Goal: Information Seeking & Learning: Learn about a topic

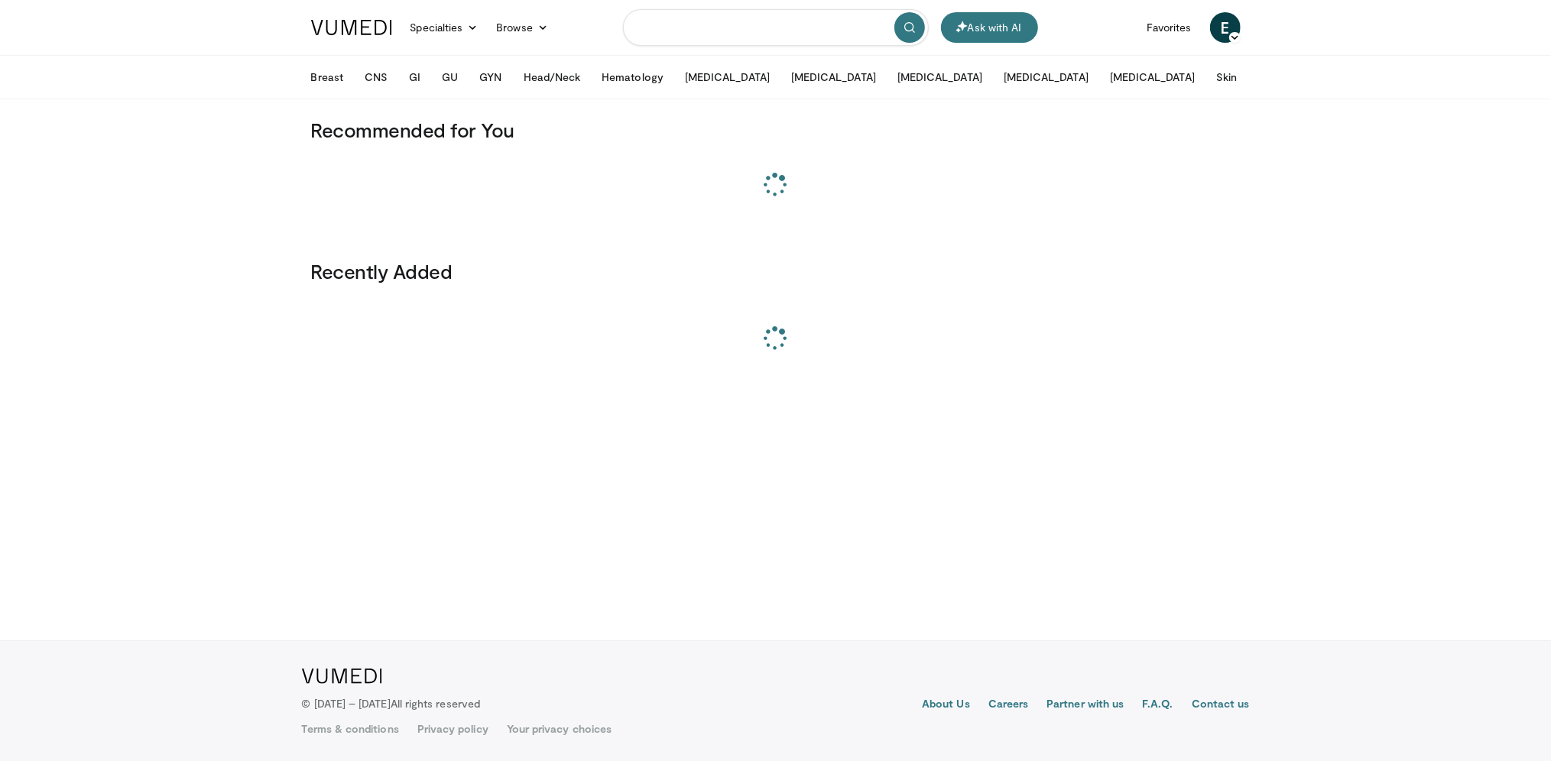
click at [678, 27] on input "Search topics, interventions" at bounding box center [776, 27] width 306 height 37
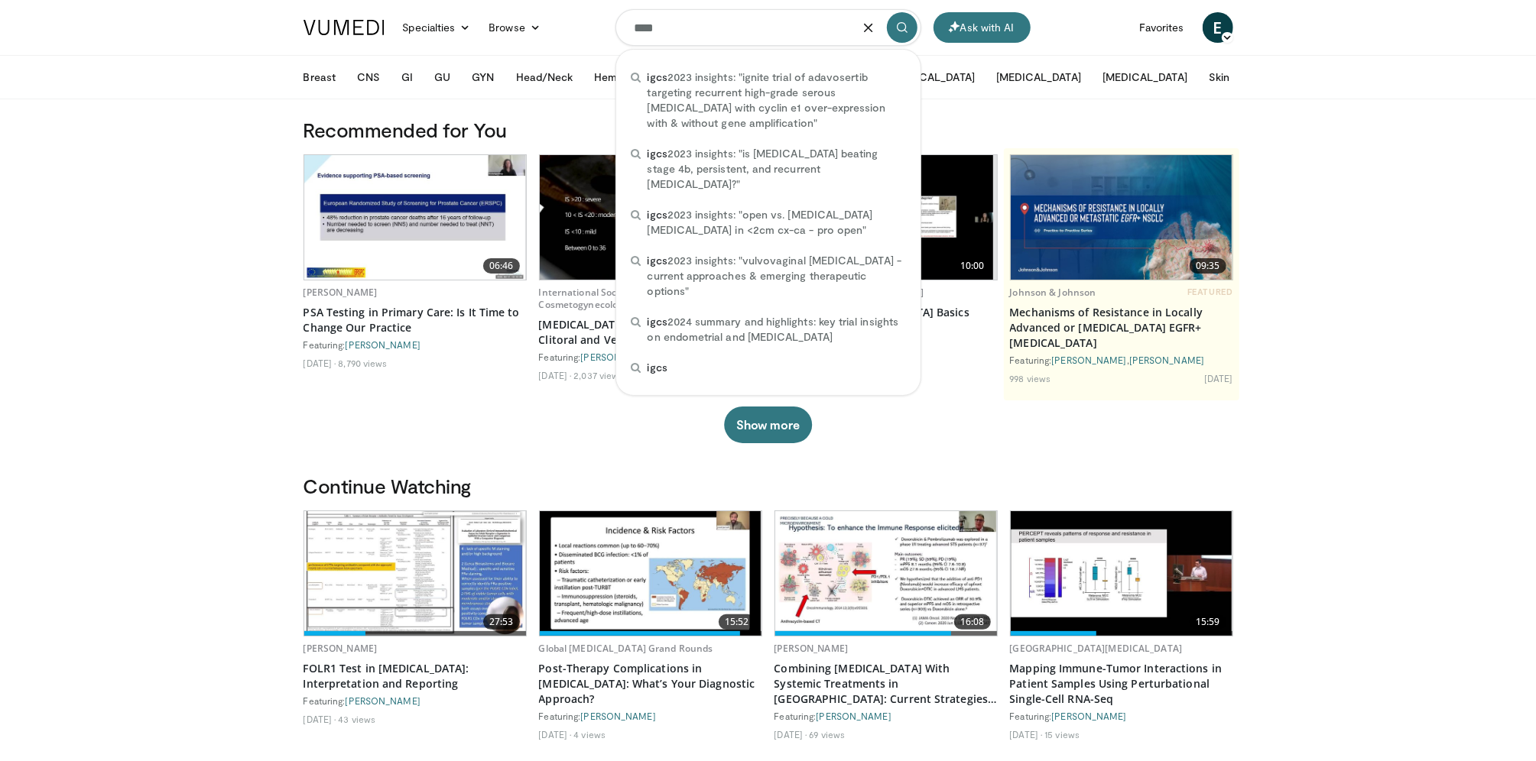
type input "****"
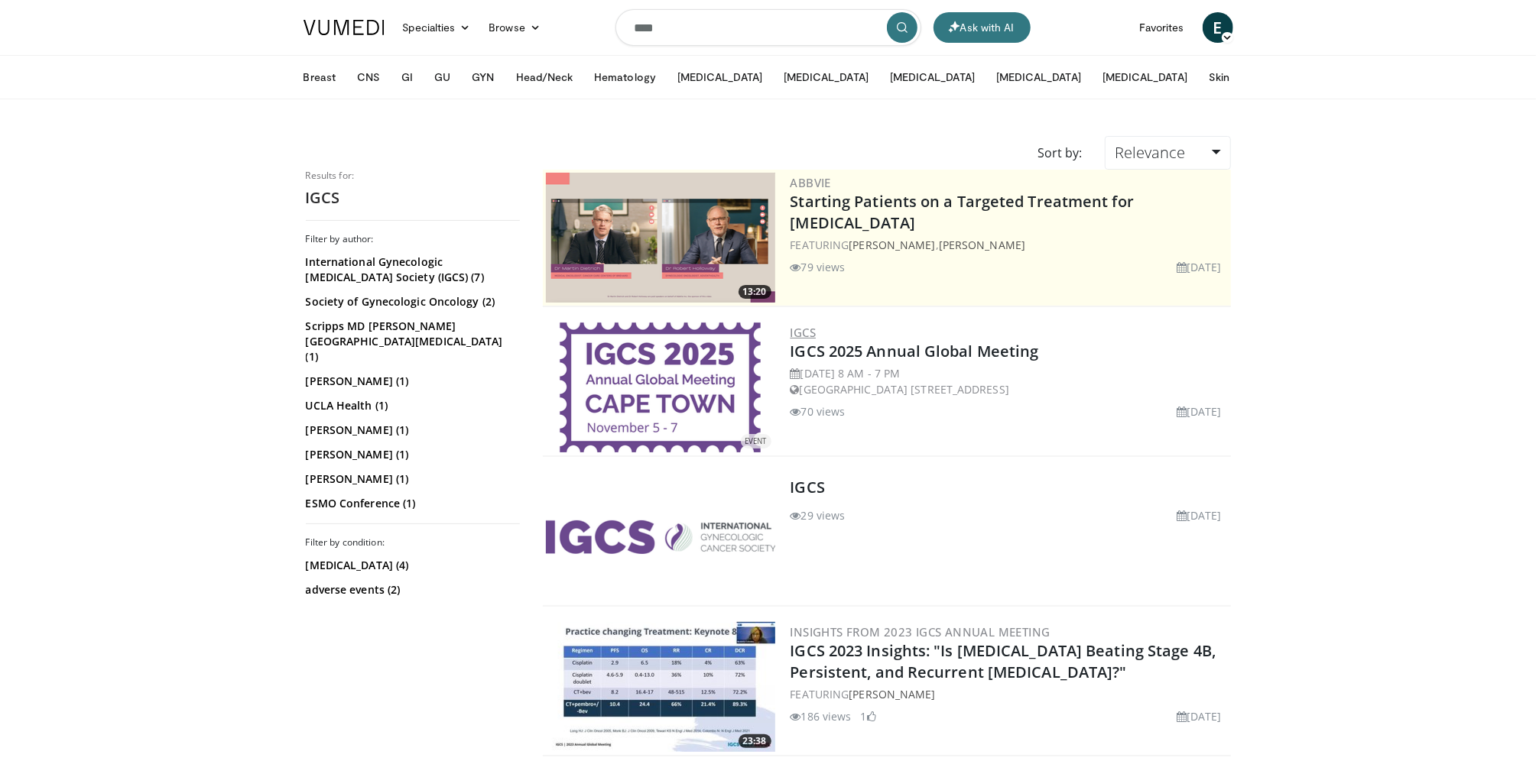
click at [805, 330] on link "IGCS" at bounding box center [803, 332] width 26 height 15
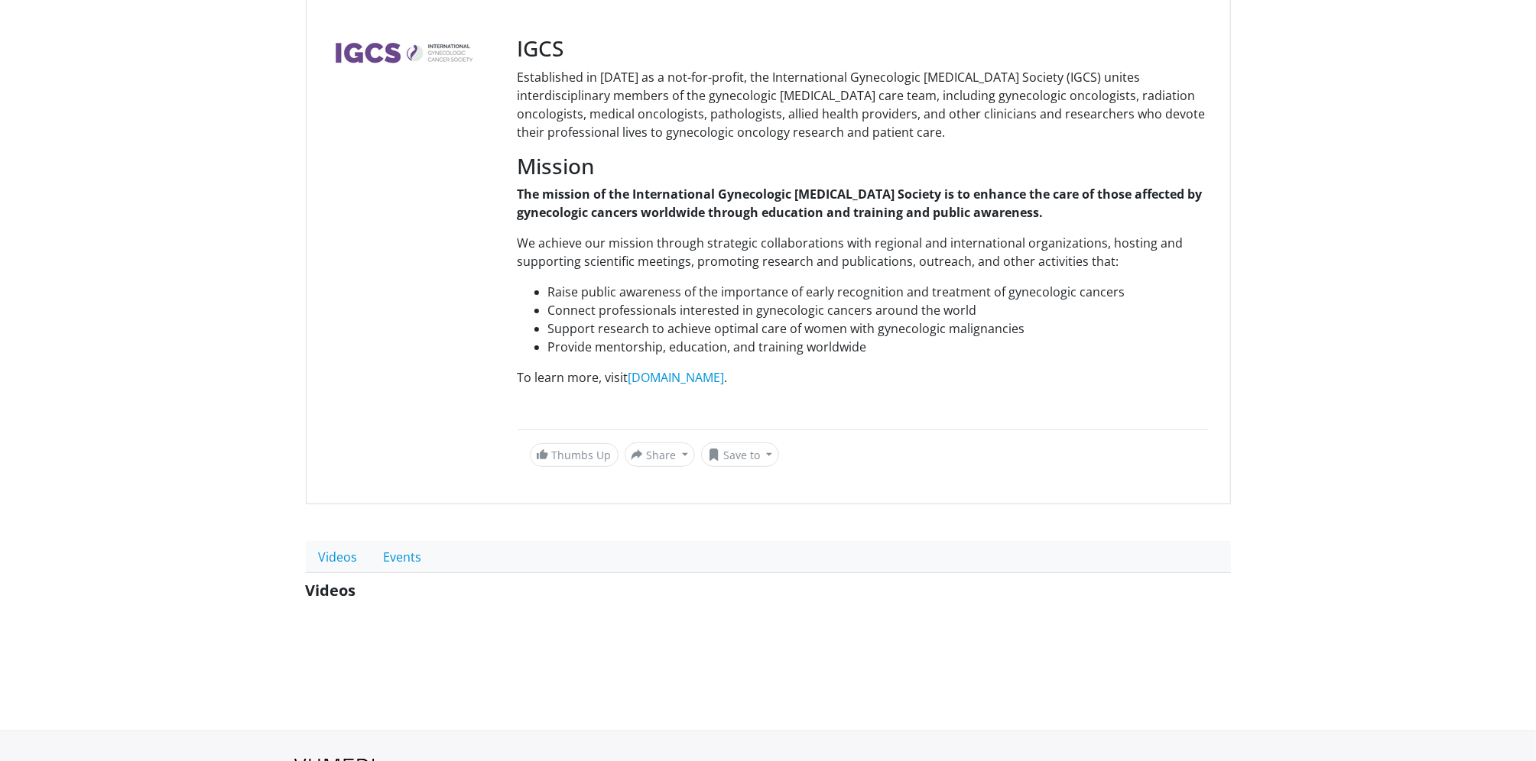
scroll to position [226, 0]
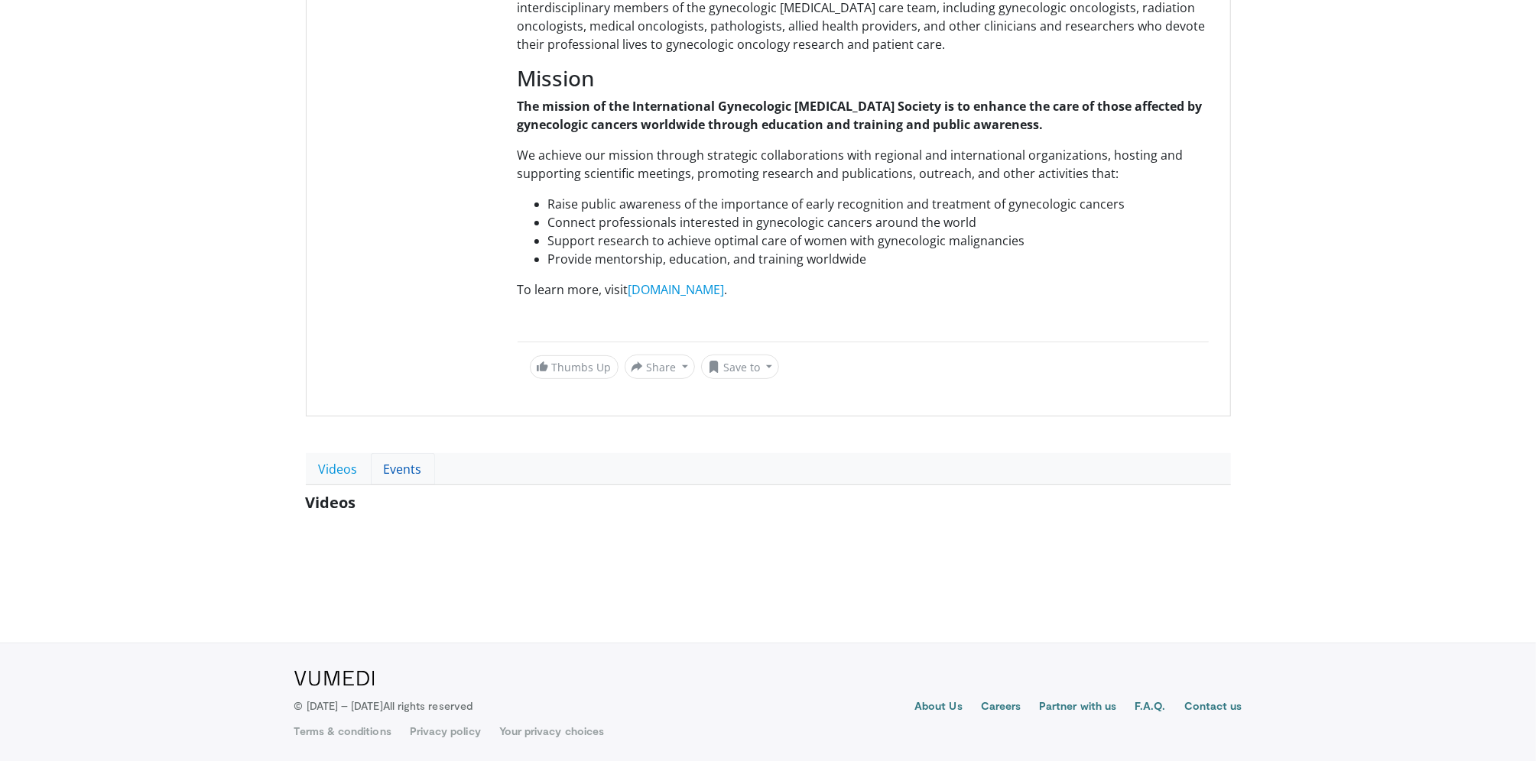
click at [405, 456] on link "Events" at bounding box center [403, 469] width 64 height 32
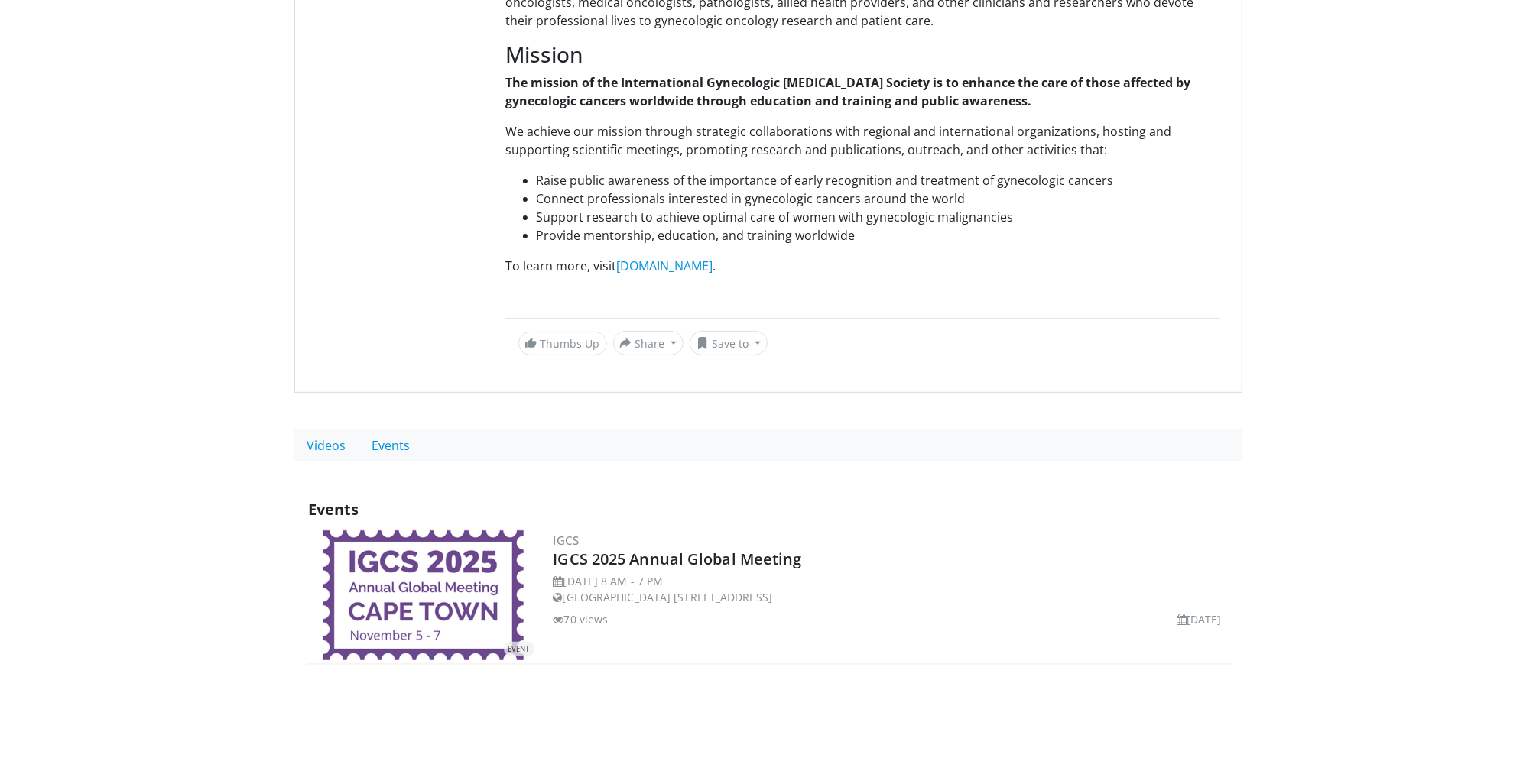
scroll to position [406, 0]
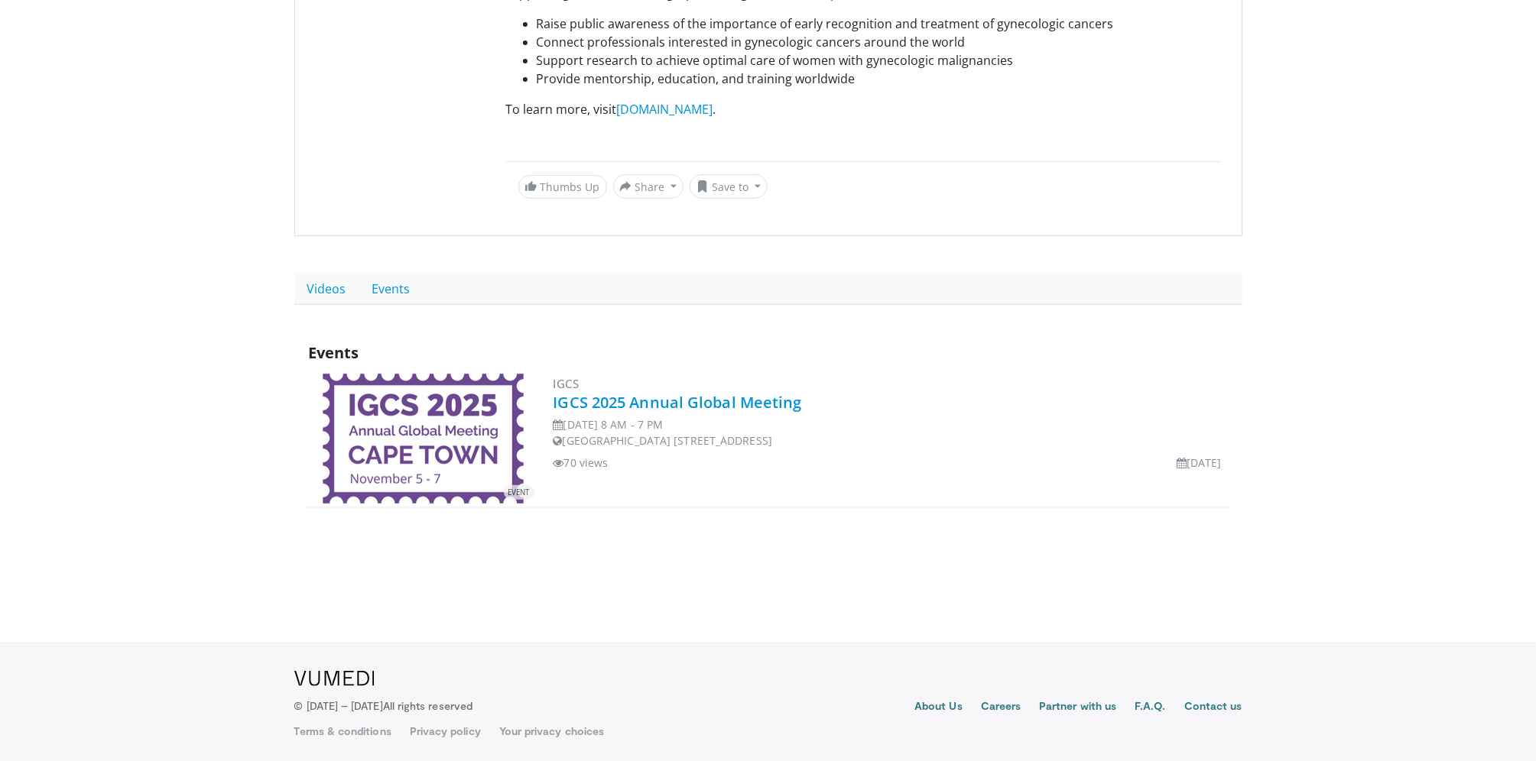
click at [609, 401] on link "IGCS 2025 Annual Global Meeting" at bounding box center [677, 402] width 248 height 21
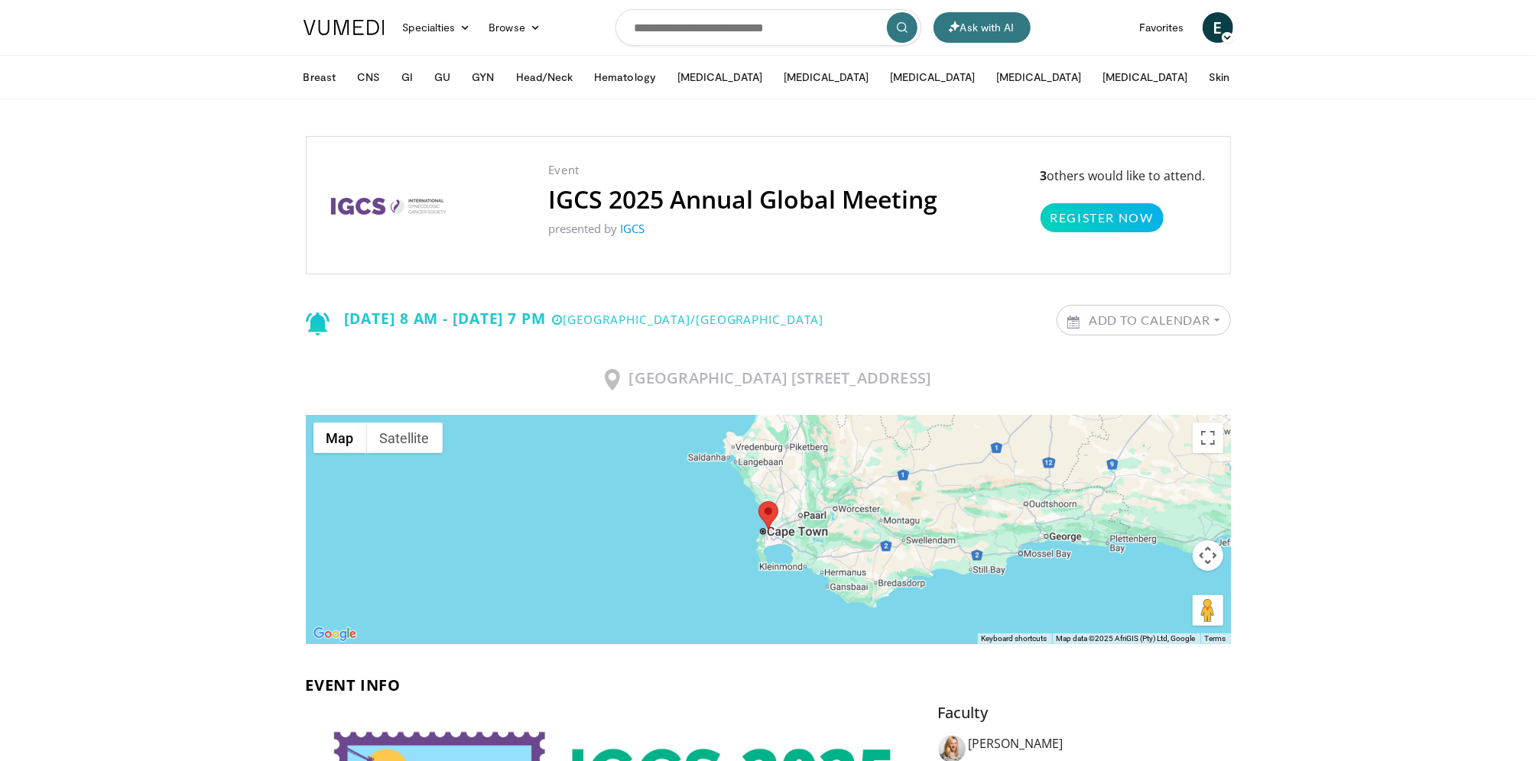
drag, startPoint x: 1042, startPoint y: 171, endPoint x: 1225, endPoint y: 180, distance: 182.9
click at [1225, 180] on div "Event IGCS 2025 Annual Global Meeting presented by IGCS 3 others would like to …" at bounding box center [768, 205] width 925 height 138
click at [1225, 181] on div "Event IGCS 2025 Annual Global Meeting presented by IGCS 3 others would like to …" at bounding box center [768, 205] width 925 height 138
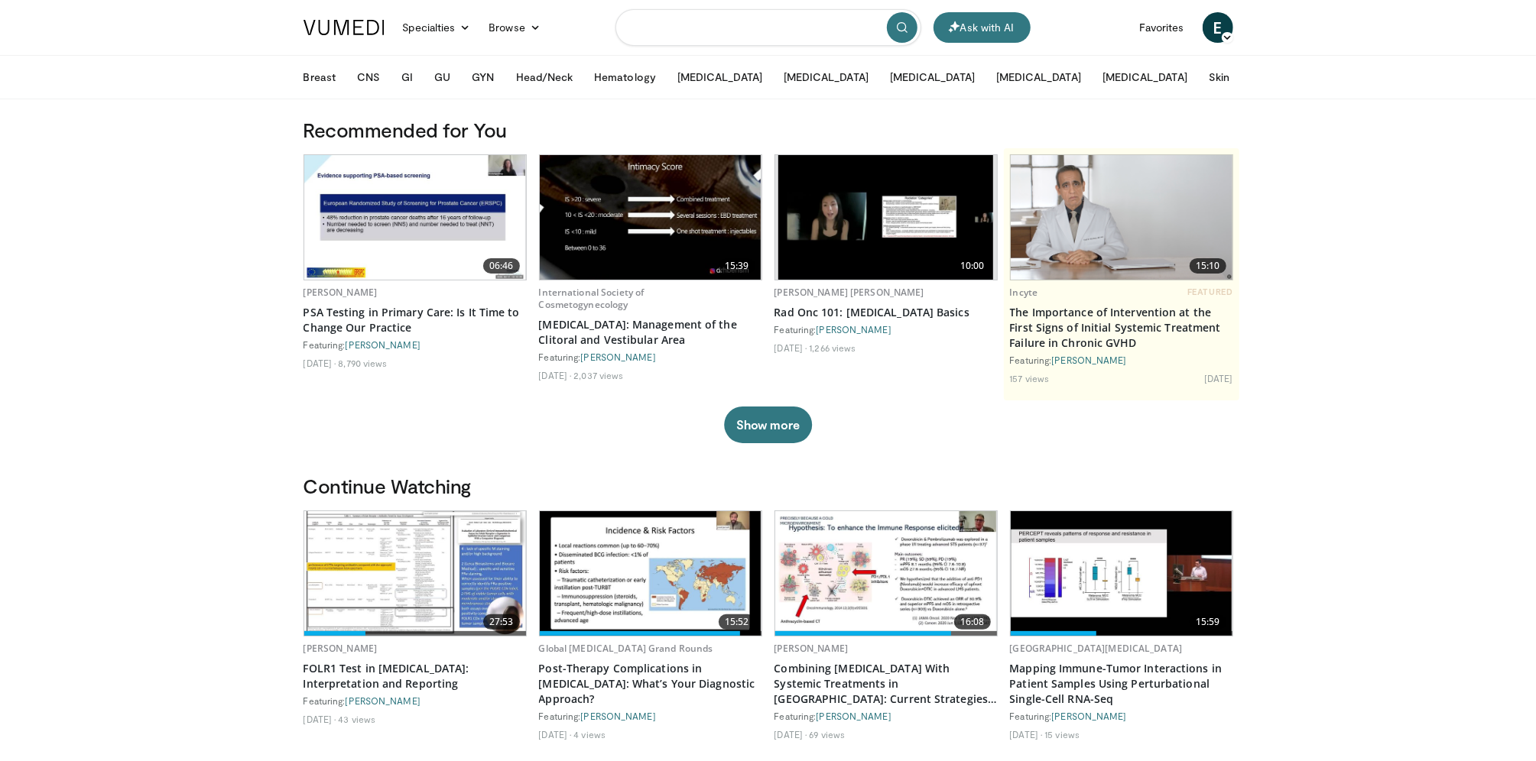
click at [697, 21] on input "Search topics, interventions" at bounding box center [768, 27] width 306 height 37
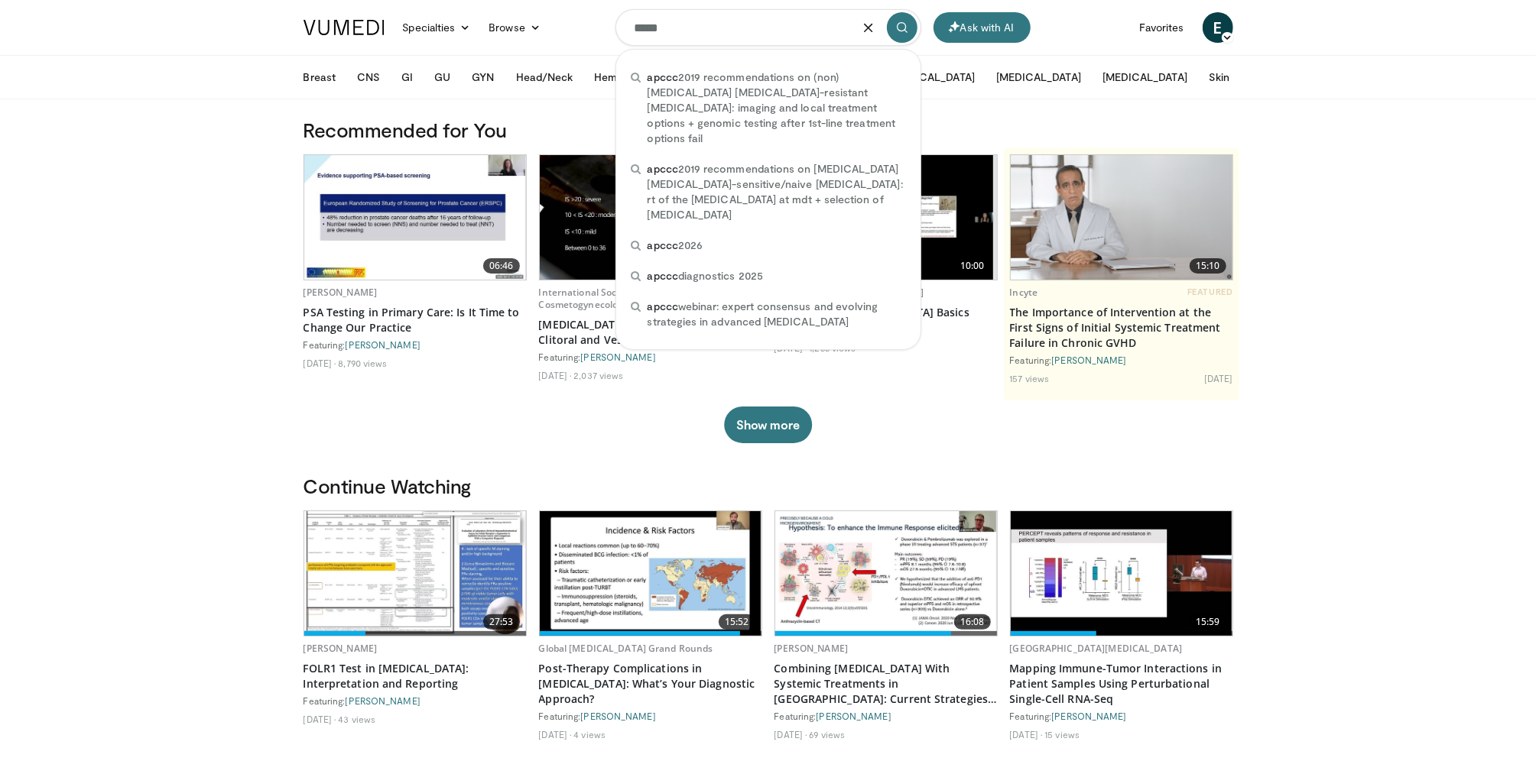
type input "*****"
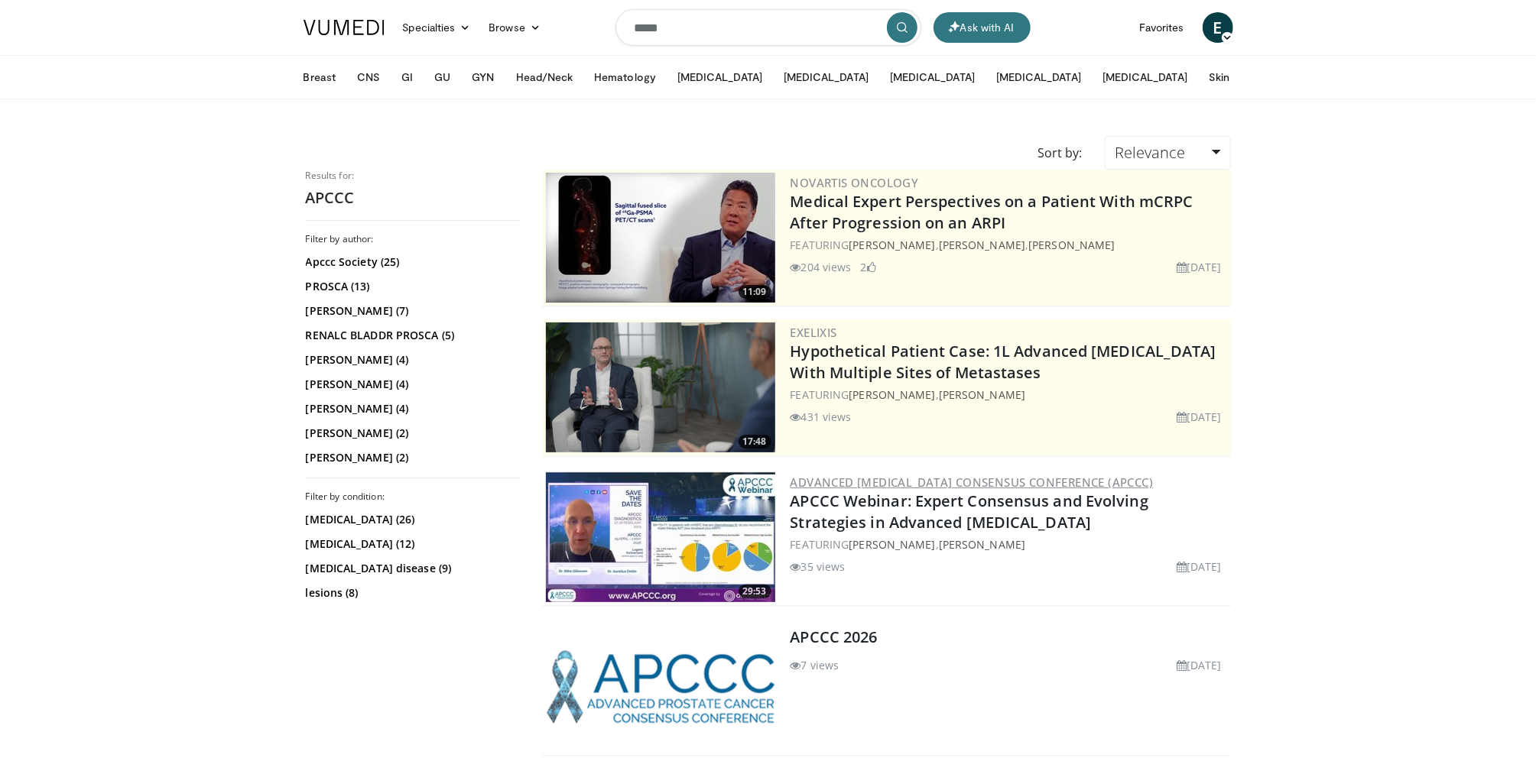
click at [902, 485] on link "Advanced [MEDICAL_DATA] Consensus Conference (APCCC)" at bounding box center [971, 482] width 363 height 15
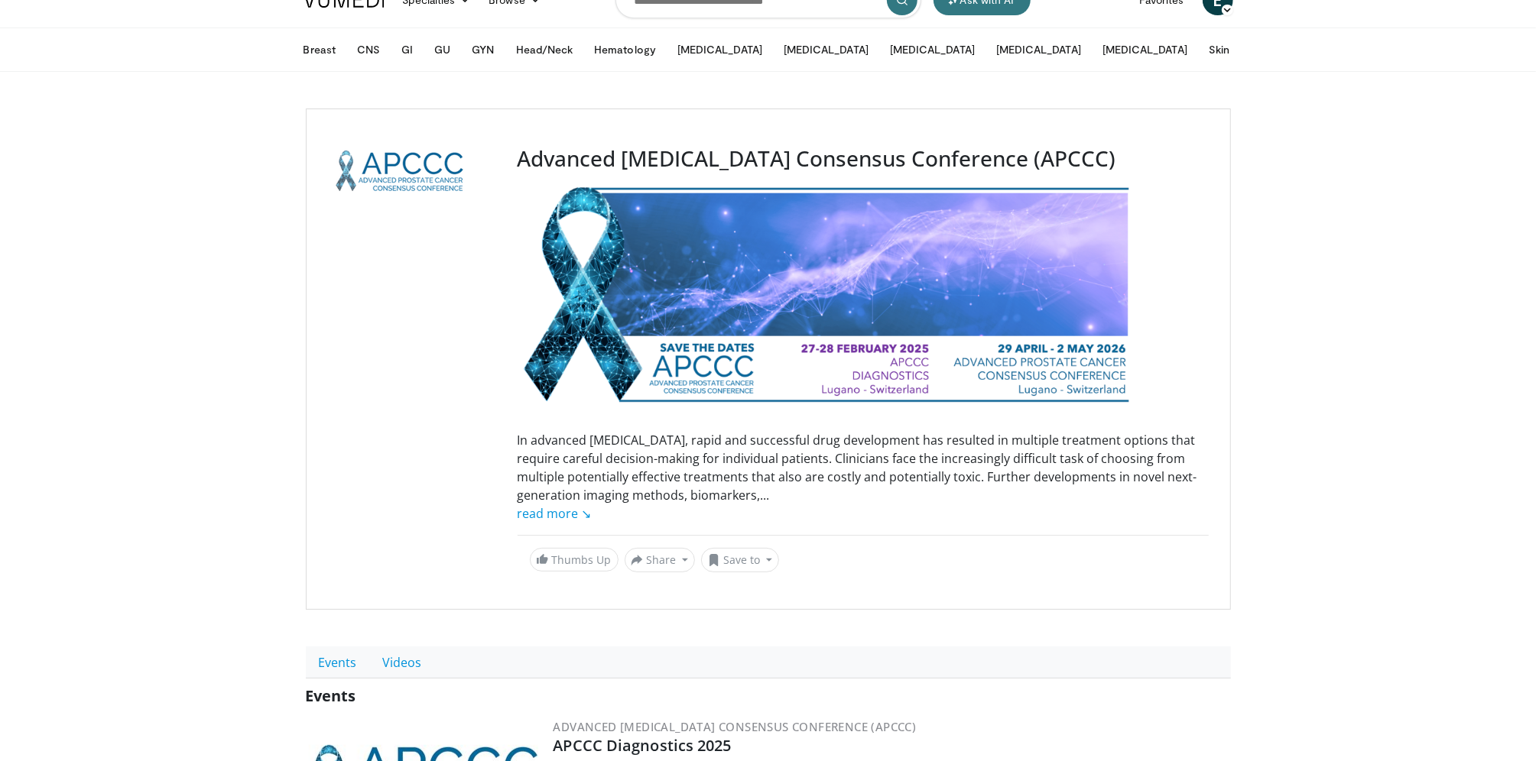
scroll to position [336, 0]
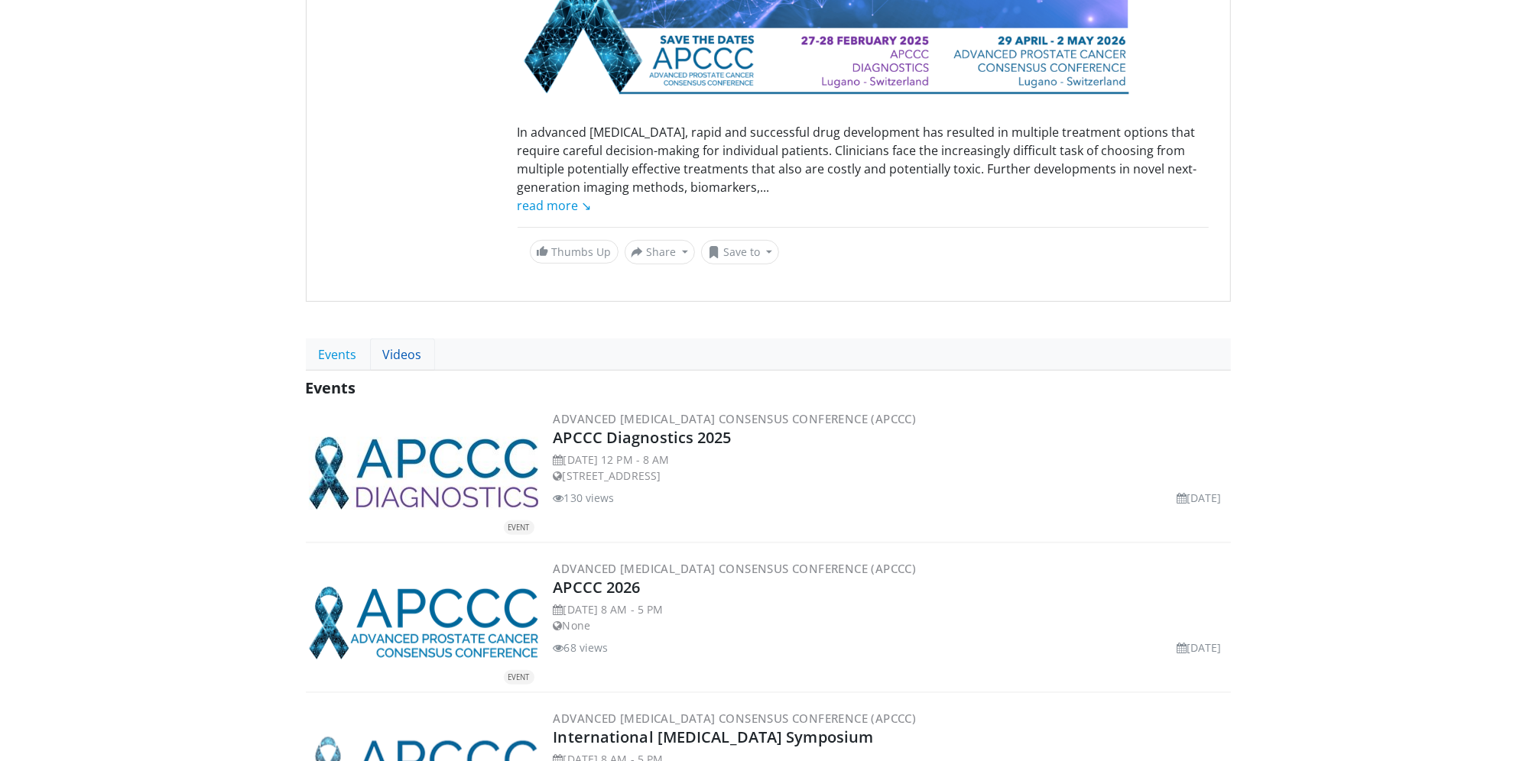
click at [396, 362] on link "Videos" at bounding box center [402, 355] width 65 height 32
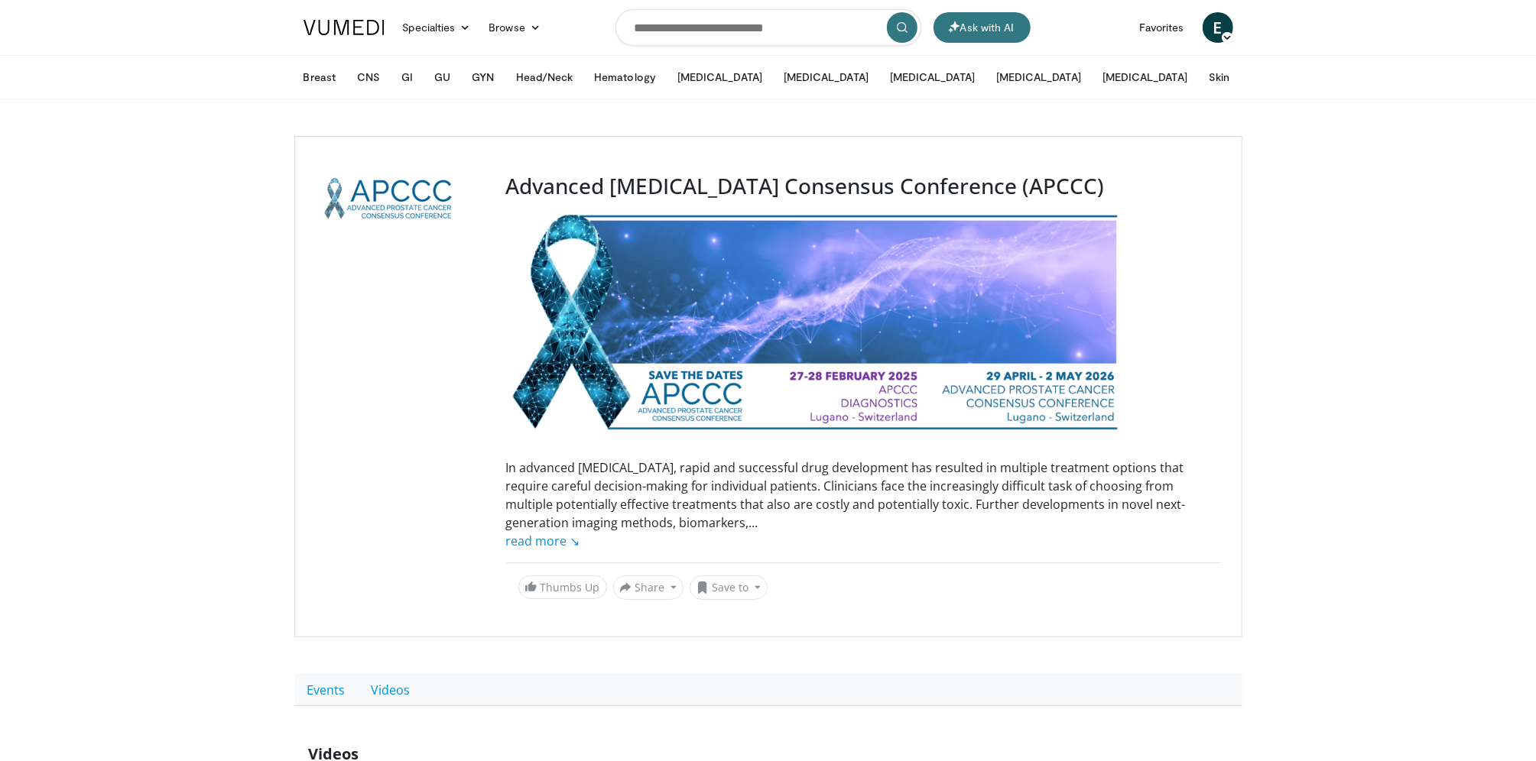
scroll to position [388, 0]
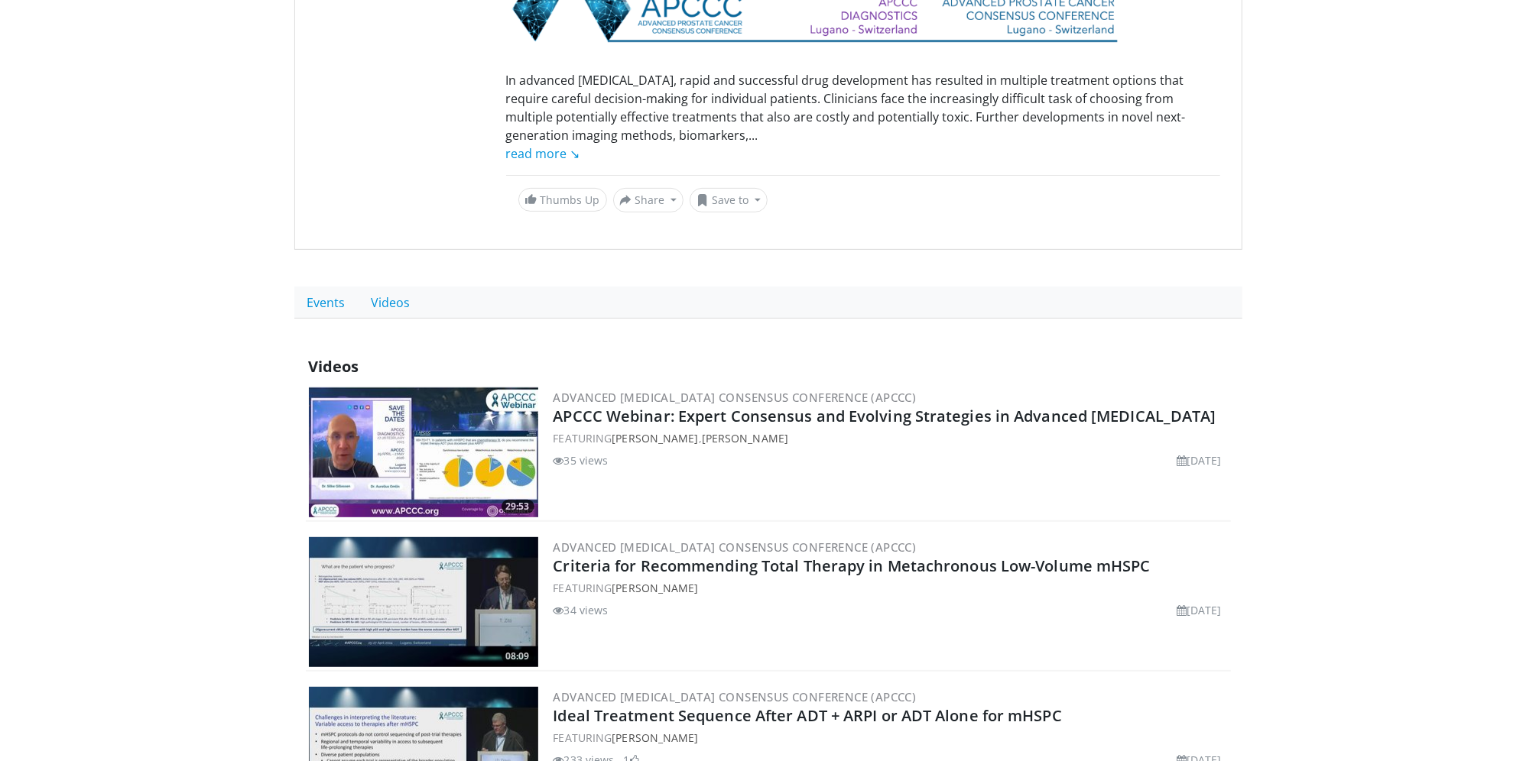
click at [456, 422] on img at bounding box center [423, 453] width 229 height 130
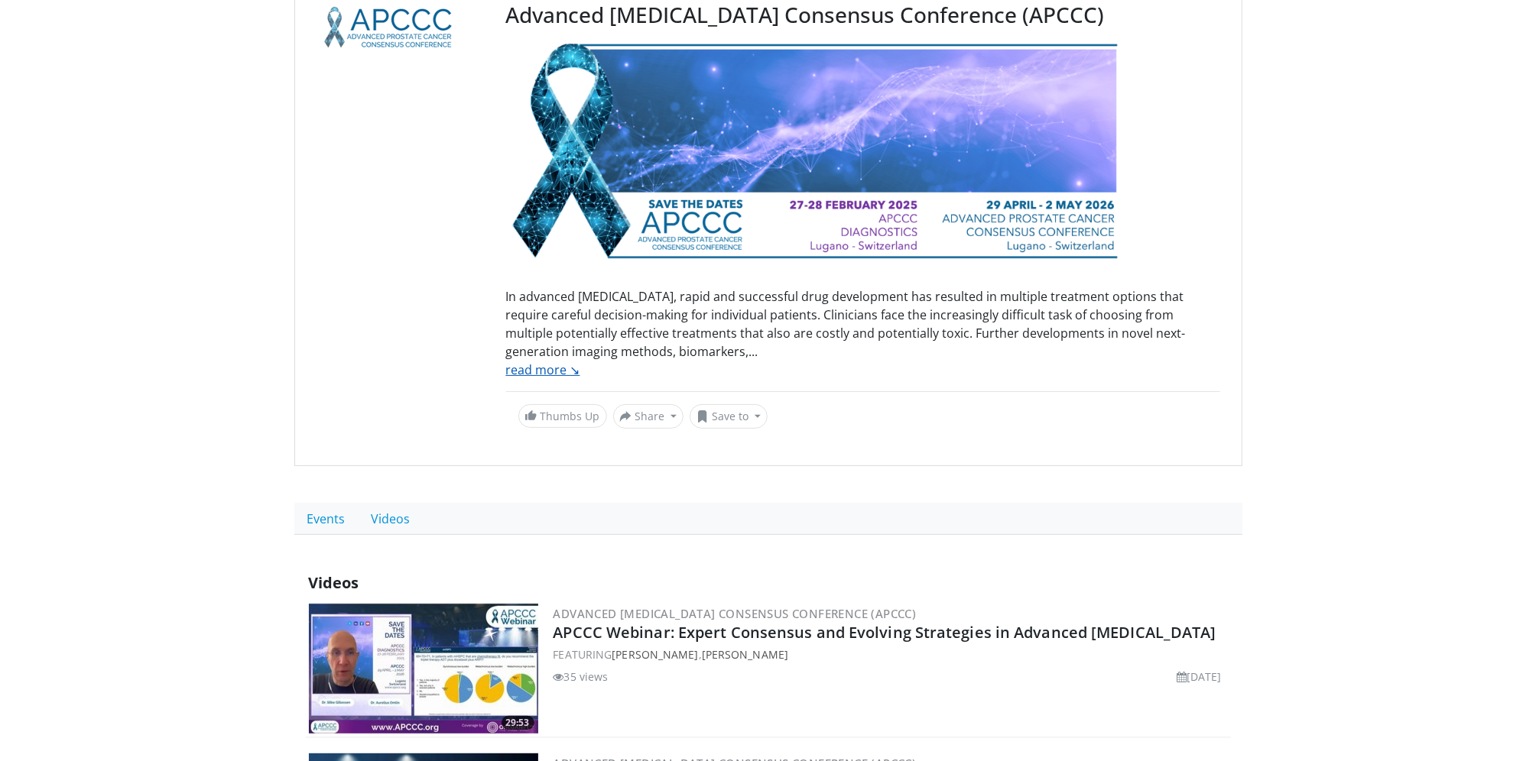
scroll to position [135, 0]
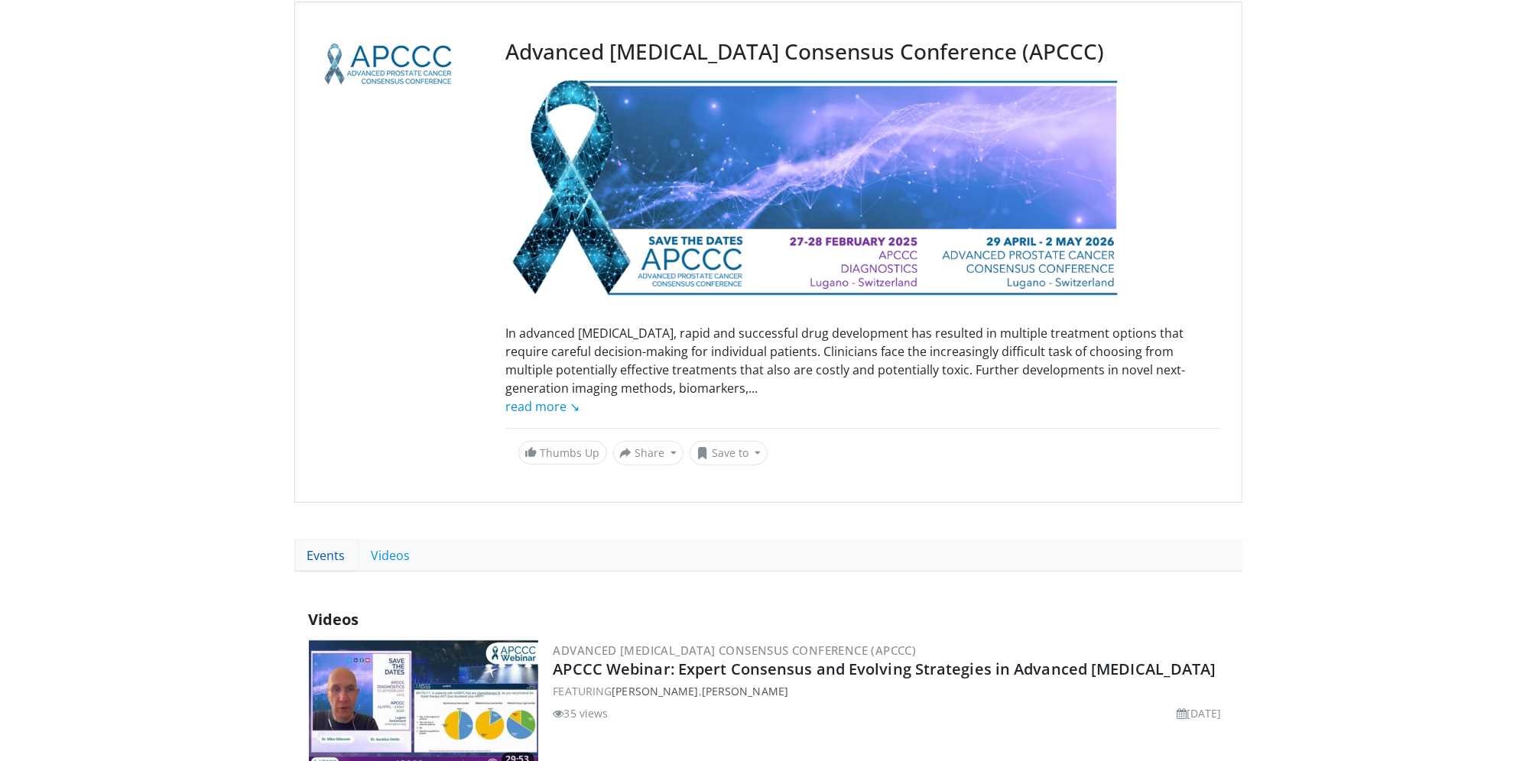
click at [333, 553] on link "Events" at bounding box center [326, 556] width 64 height 32
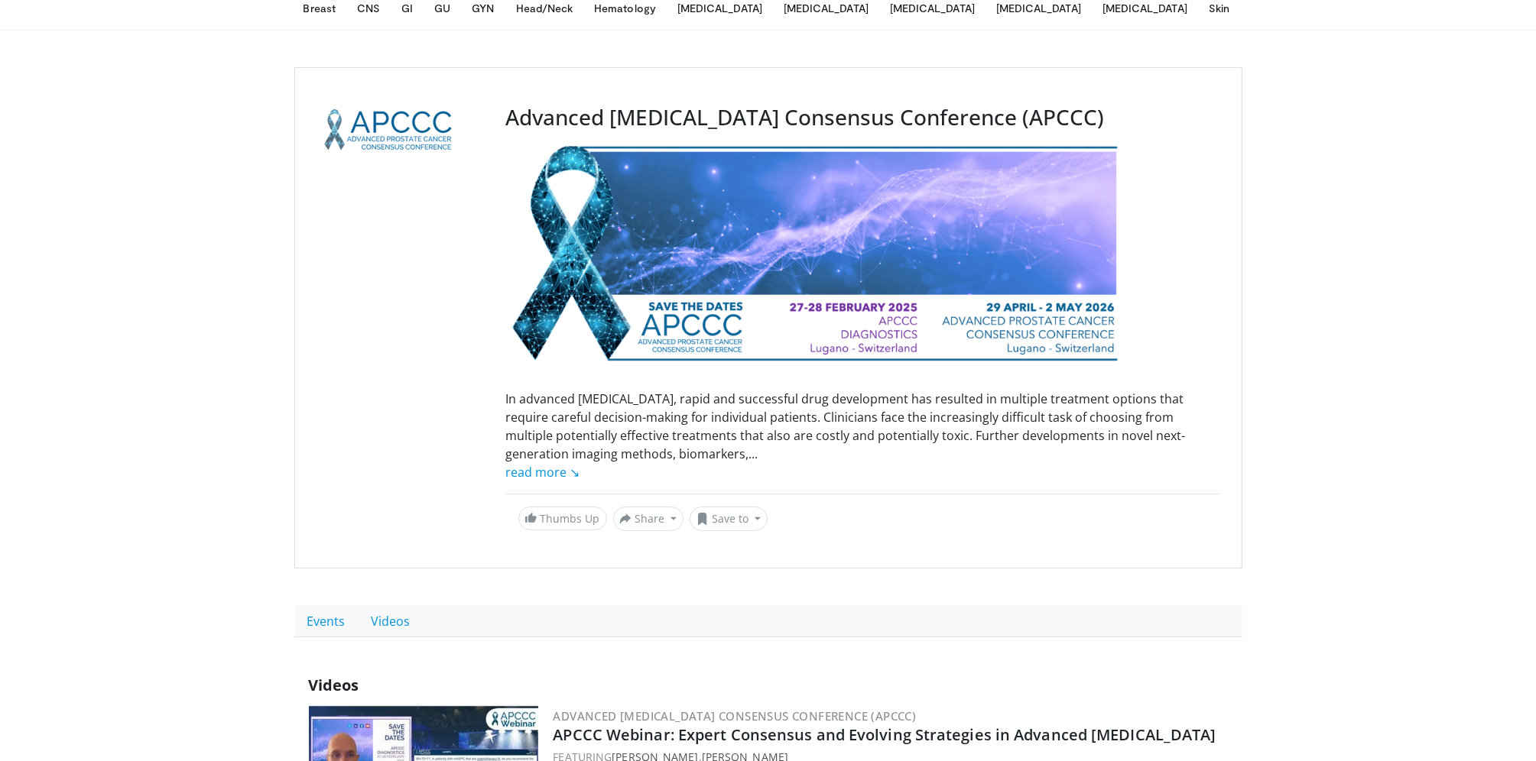
scroll to position [0, 0]
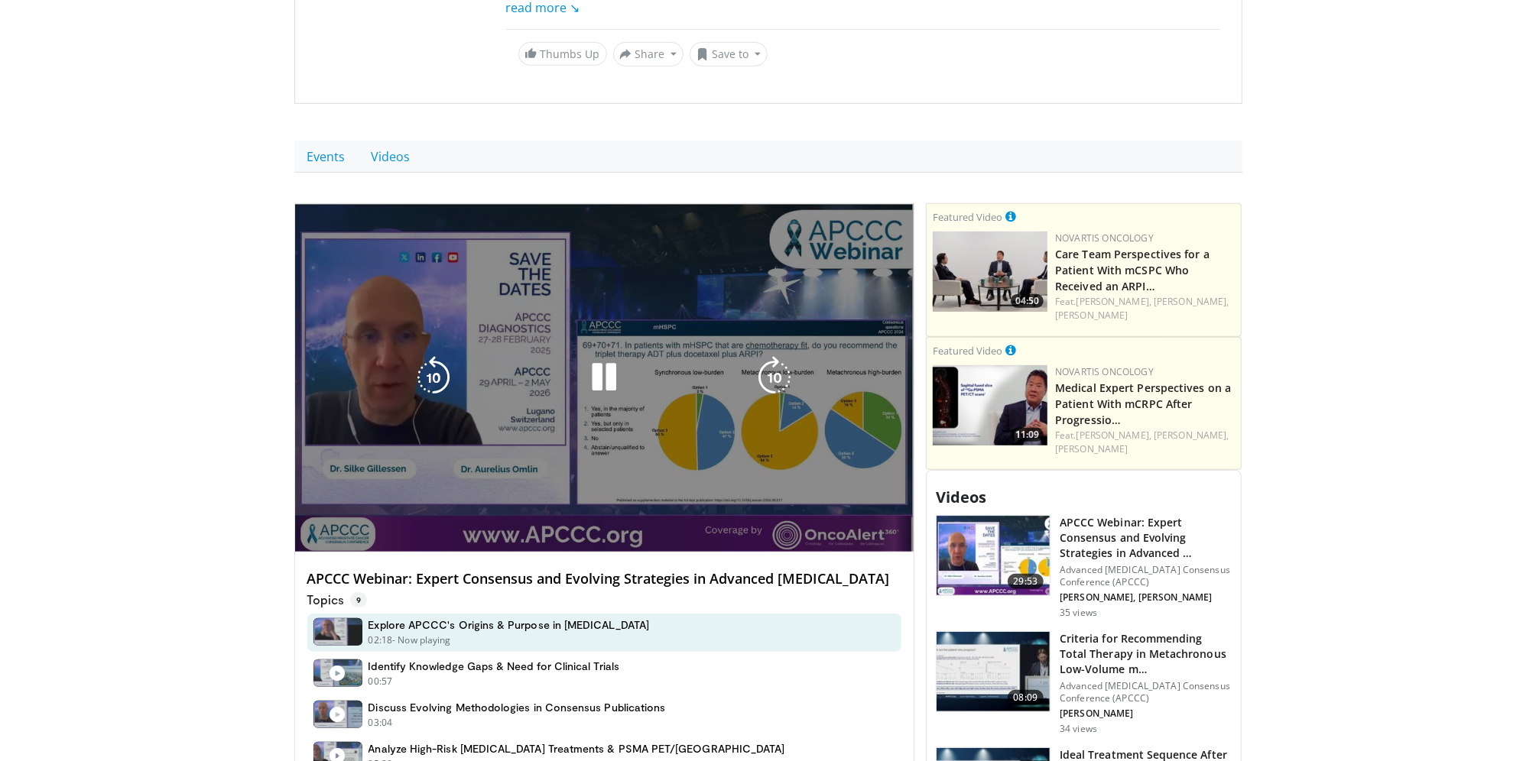
scroll to position [471, 0]
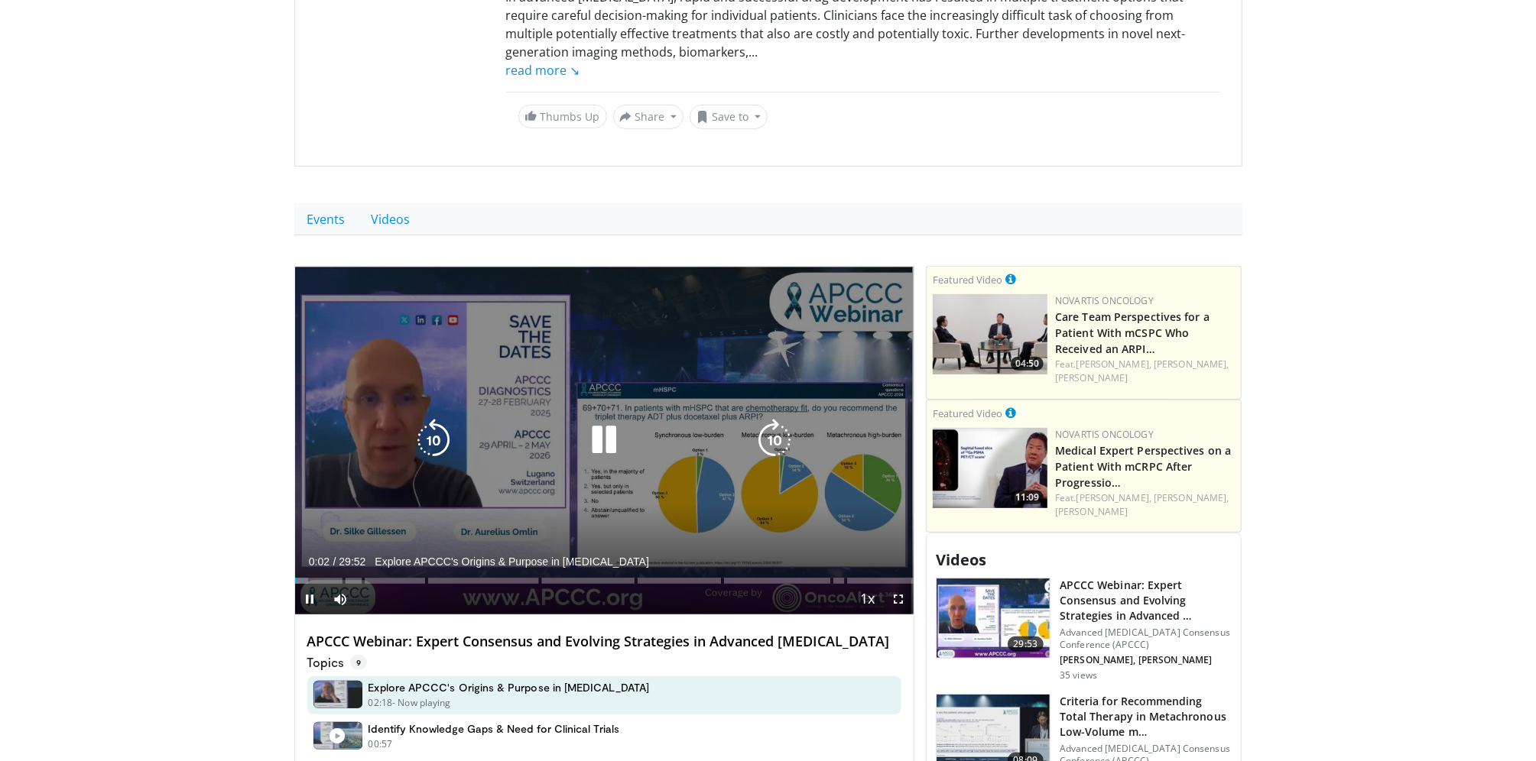
click at [611, 423] on icon "Video Player" at bounding box center [604, 440] width 43 height 43
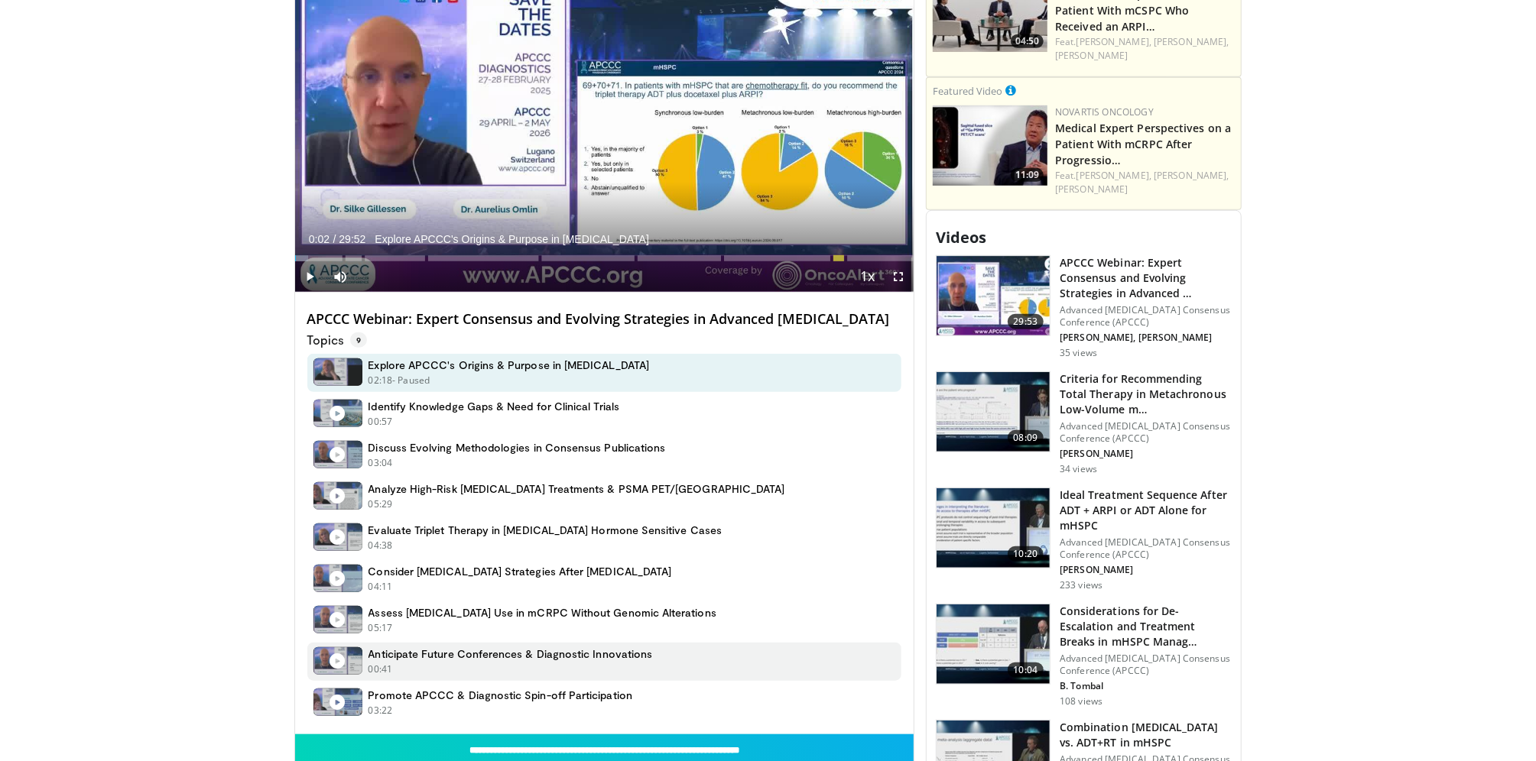
scroll to position [1057, 0]
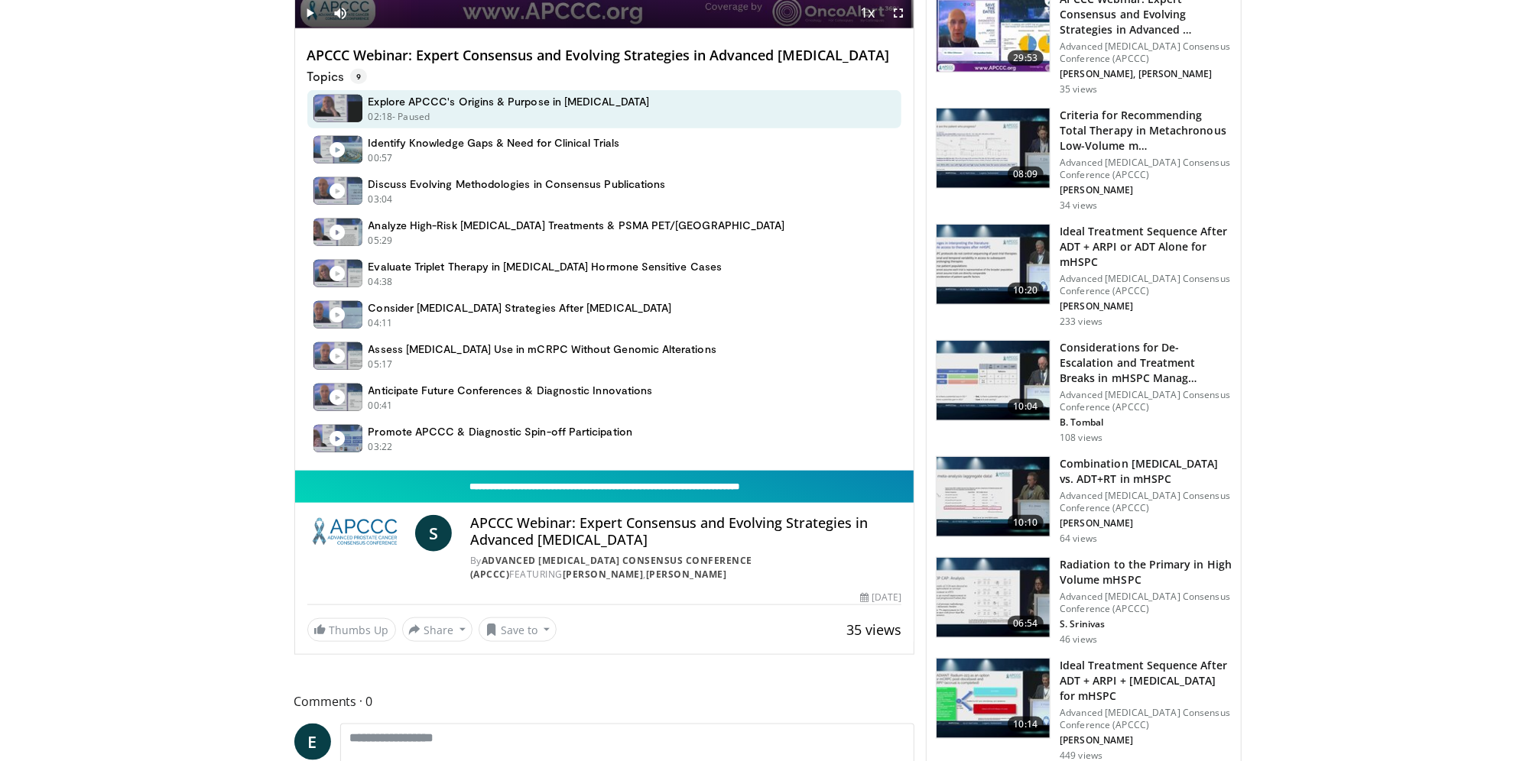
click at [603, 479] on input "**********" at bounding box center [604, 487] width 619 height 32
